Goal: Navigation & Orientation: Find specific page/section

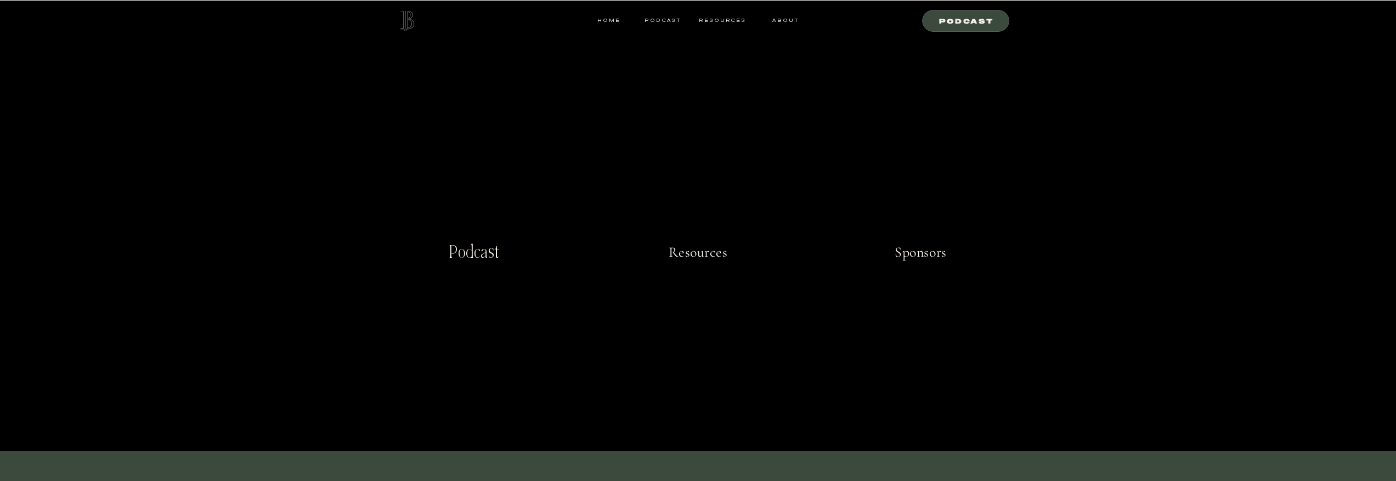
scroll to position [404, 0]
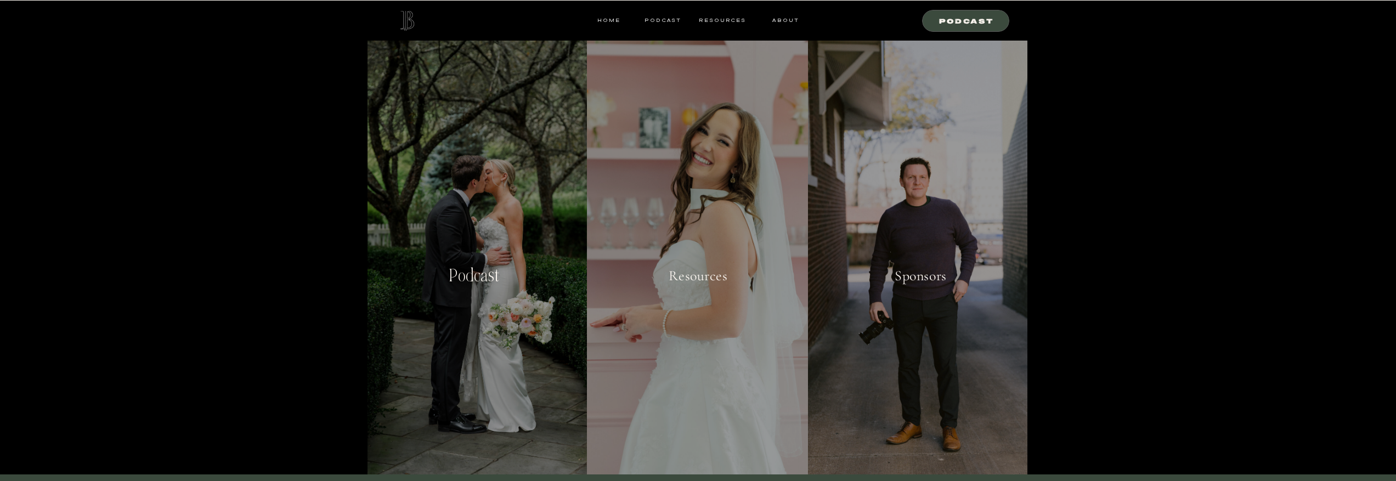
click at [916, 279] on p "Sponsors" at bounding box center [920, 287] width 93 height 42
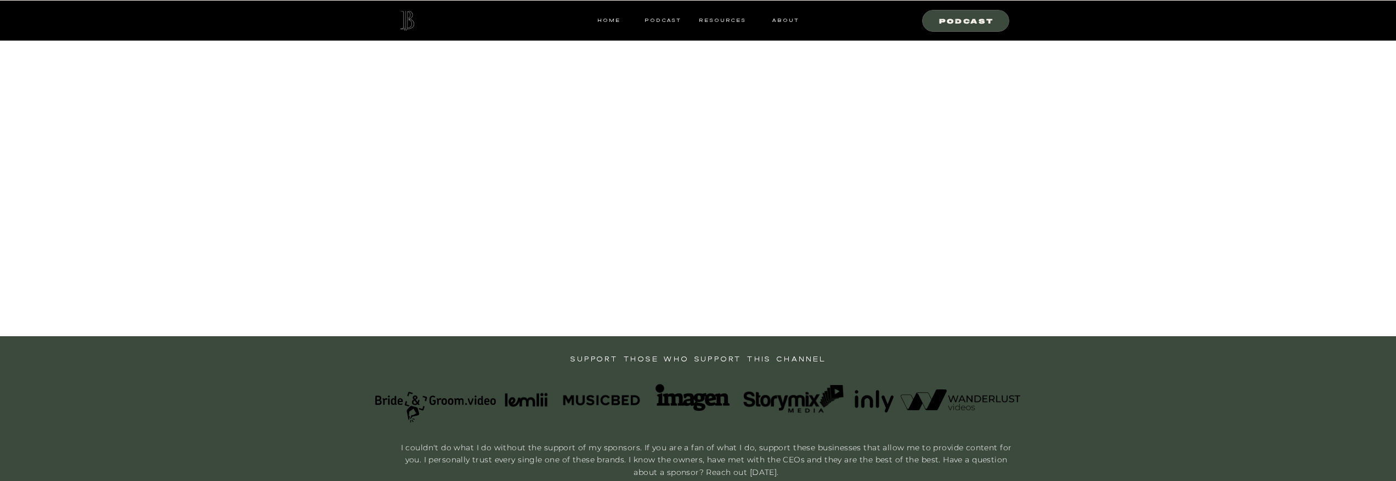
scroll to position [20, 0]
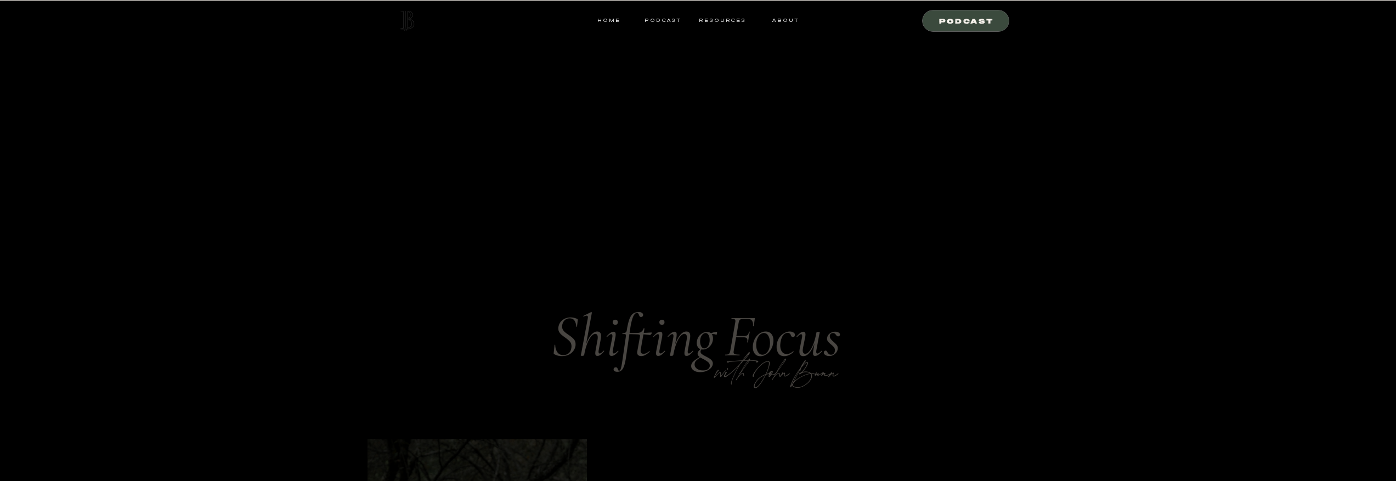
scroll to position [404, 0]
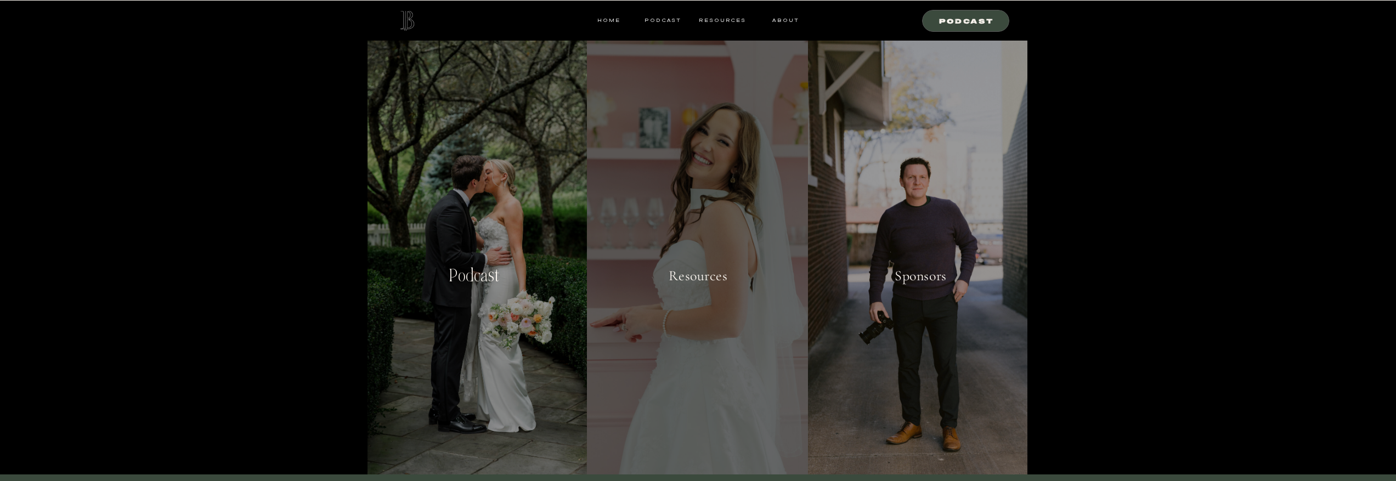
click at [673, 329] on div at bounding box center [697, 255] width 221 height 439
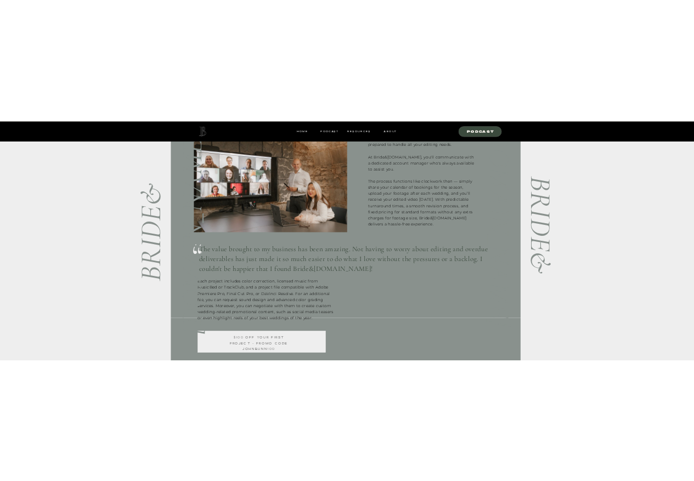
scroll to position [455, 0]
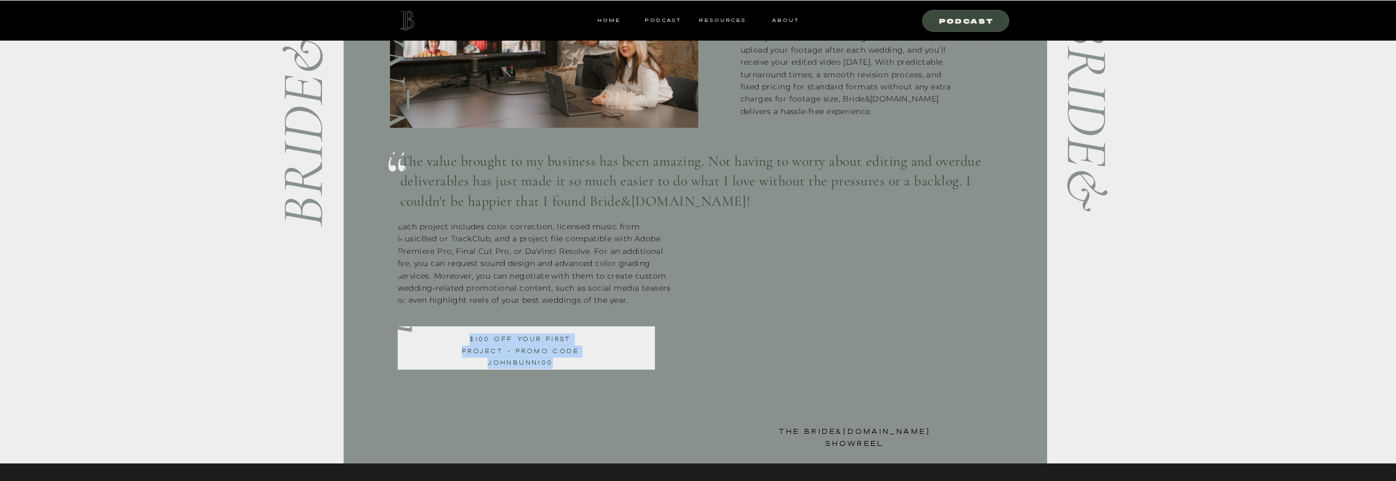
click at [496, 360] on nav "$100 off your first project - promo code JOHNBUNN100" at bounding box center [520, 352] width 123 height 36
